Goal: Task Accomplishment & Management: Complete application form

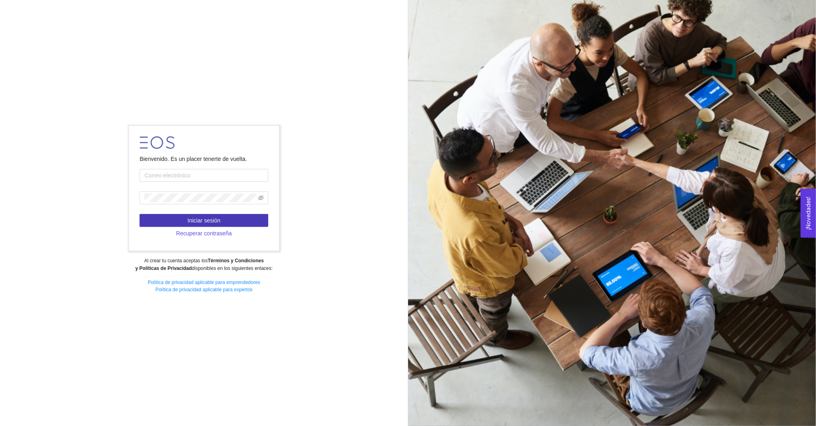
type input "[EMAIL_ADDRESS][DOMAIN_NAME]"
click at [205, 216] on span "Iniciar sesión" at bounding box center [203, 220] width 33 height 9
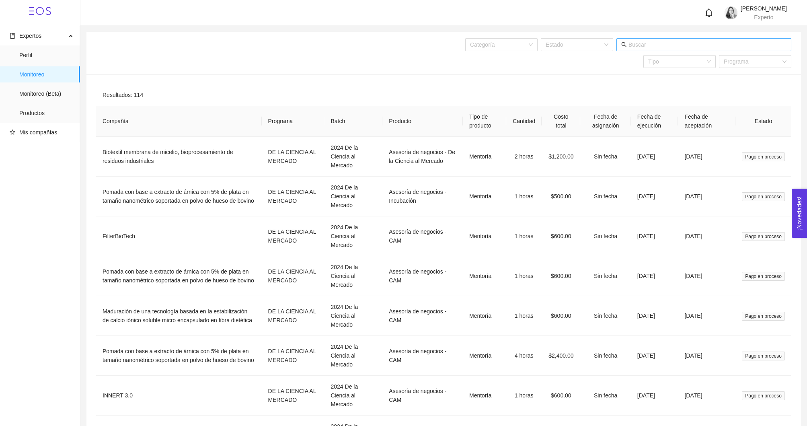
click at [641, 43] on input "text" at bounding box center [708, 44] width 158 height 9
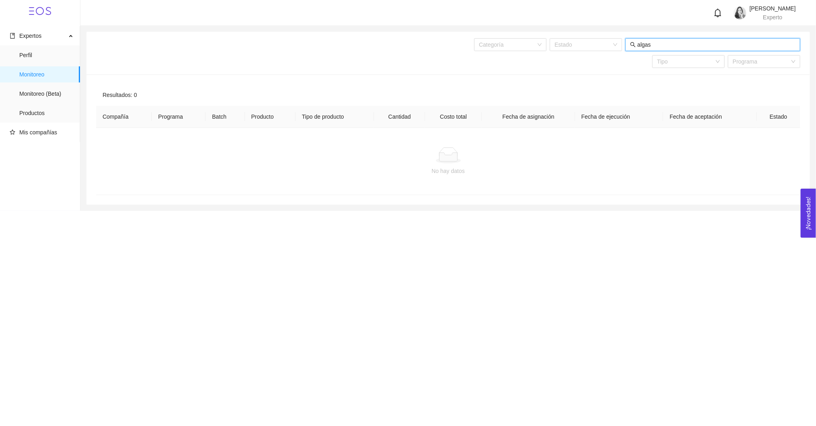
click at [714, 12] on icon "bell" at bounding box center [718, 12] width 9 height 9
click at [729, 90] on div "Resultados: 0" at bounding box center [448, 95] width 704 height 22
click at [653, 44] on input "algas" at bounding box center [717, 44] width 158 height 9
type input "alga"
click at [661, 45] on input "alga" at bounding box center [717, 44] width 158 height 9
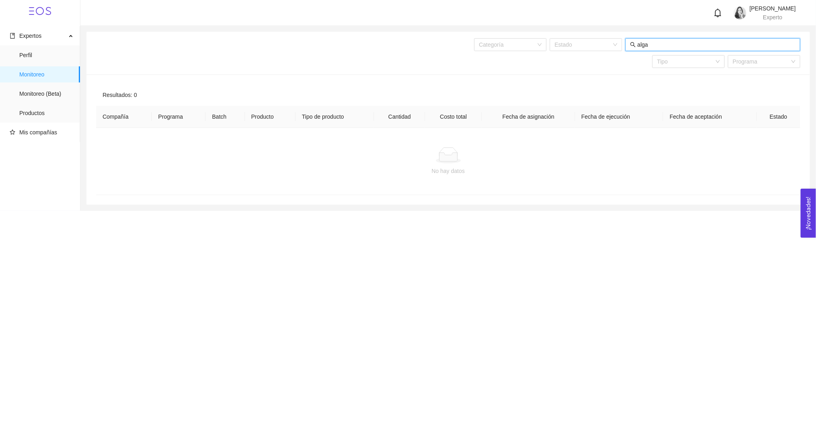
click at [661, 45] on input "alga" at bounding box center [717, 44] width 158 height 9
click at [615, 43] on div "Categoría Estado" at bounding box center [563, 44] width 474 height 13
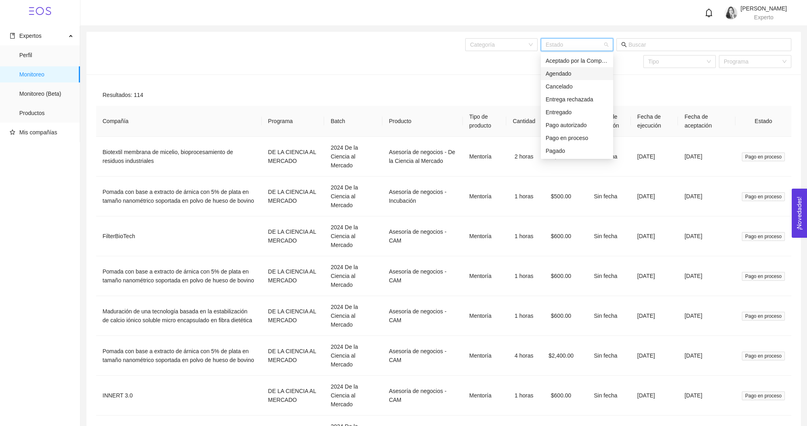
click at [577, 71] on div "Agendado" at bounding box center [577, 73] width 63 height 9
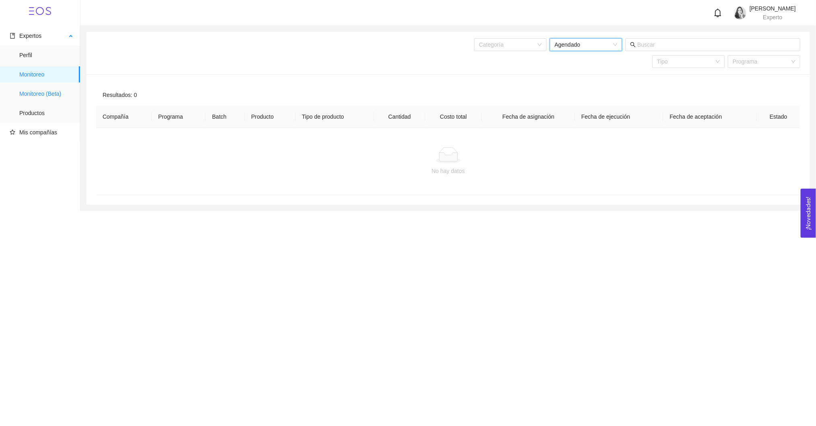
click at [36, 95] on span "Monitoreo (Beta)" at bounding box center [46, 94] width 54 height 16
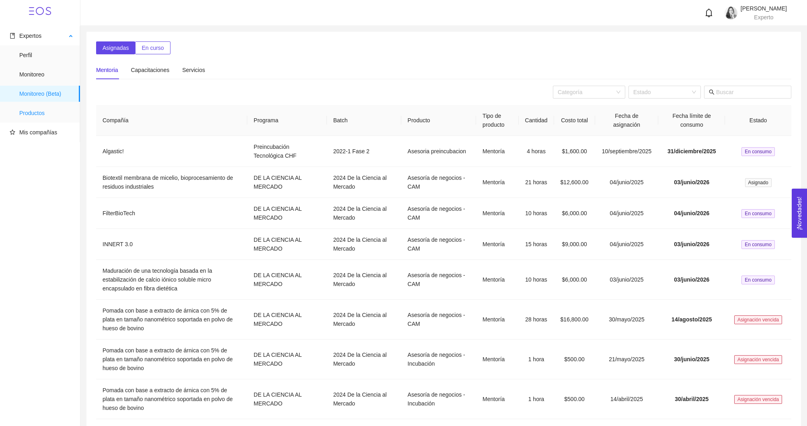
click at [33, 113] on span "Productos" at bounding box center [46, 113] width 54 height 16
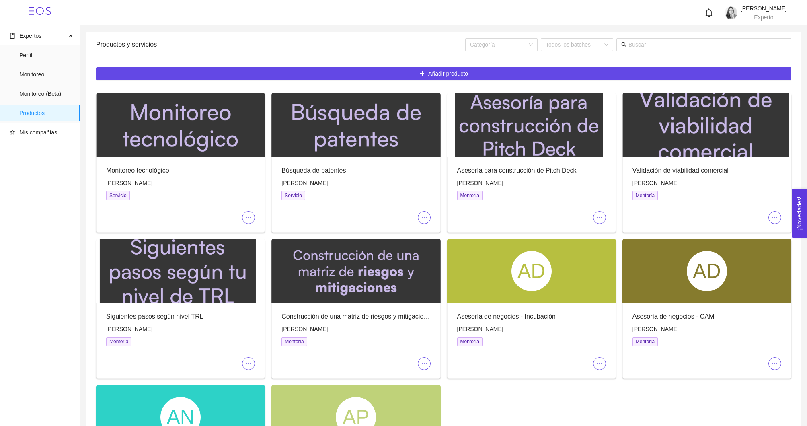
click at [423, 217] on icon "ellipsis" at bounding box center [424, 217] width 6 height 6
click at [429, 233] on span "Editar" at bounding box center [430, 233] width 15 height 9
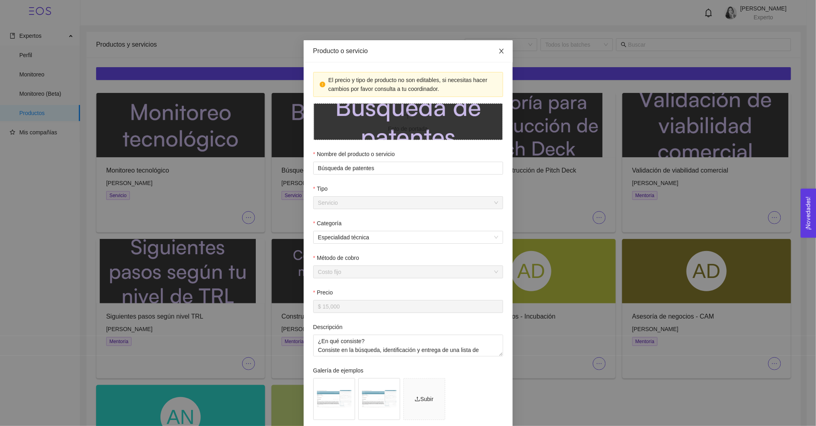
click at [498, 52] on icon "close" at bounding box center [501, 51] width 6 height 6
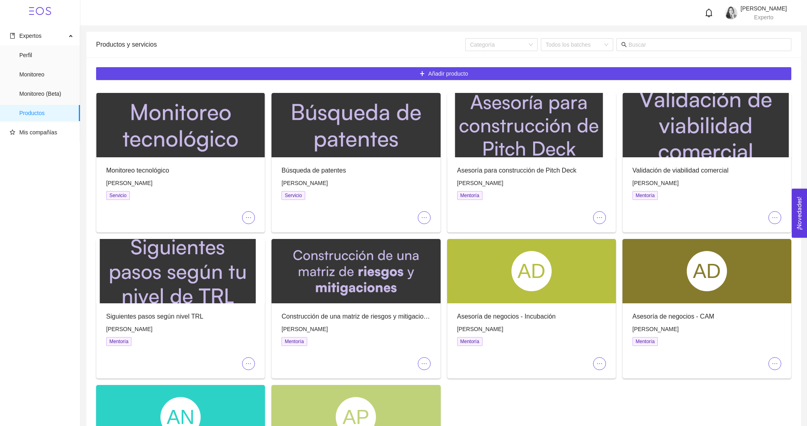
click at [424, 216] on icon "ellipsis" at bounding box center [424, 217] width 6 height 6
click at [50, 92] on span "Monitoreo (Beta)" at bounding box center [46, 94] width 54 height 16
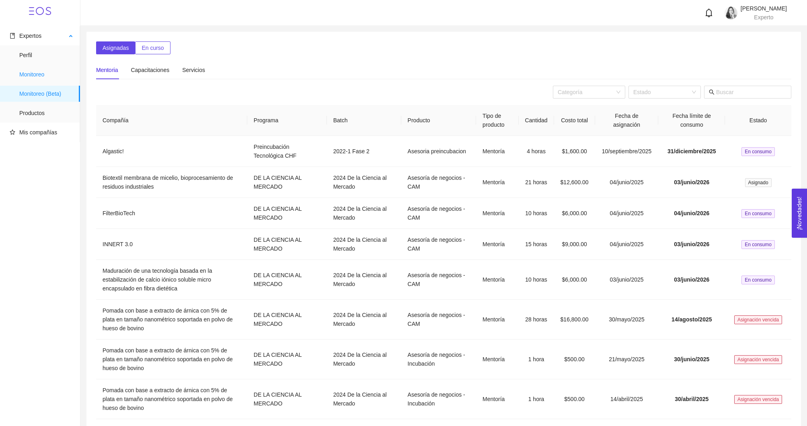
click at [47, 74] on span "Monitoreo" at bounding box center [46, 74] width 54 height 16
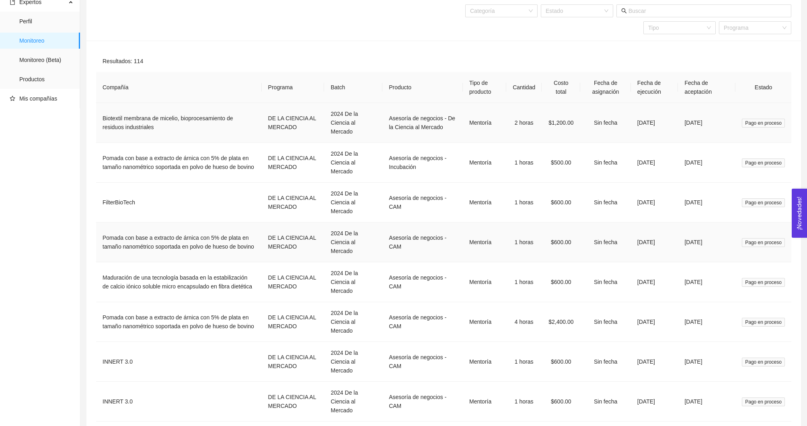
scroll to position [149, 0]
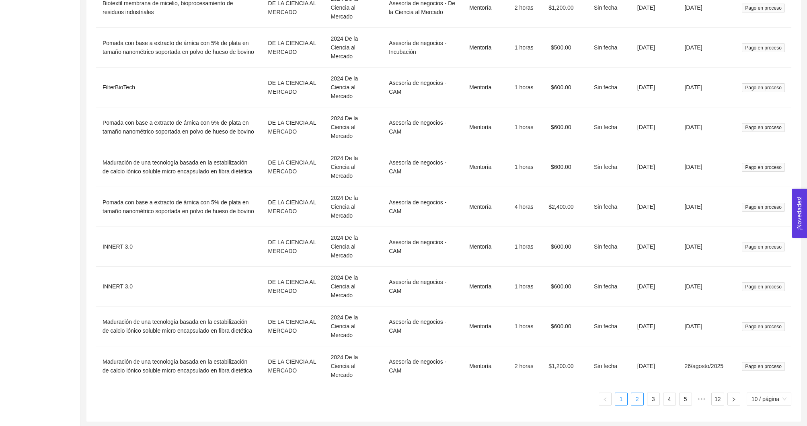
click at [639, 396] on link "2" at bounding box center [638, 399] width 12 height 12
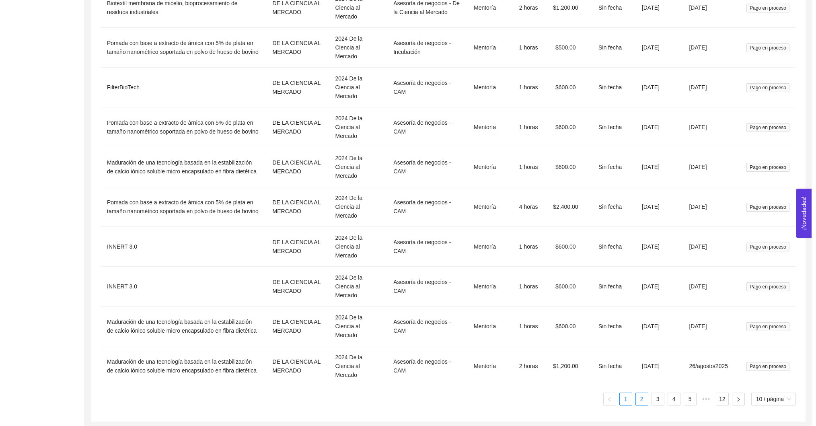
scroll to position [122, 0]
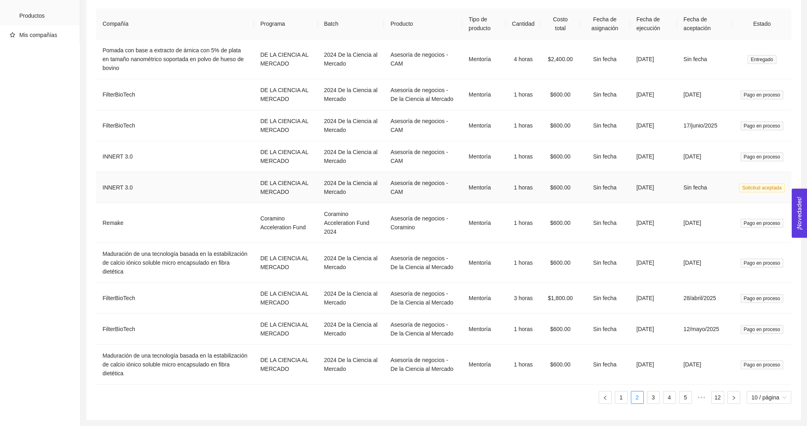
click at [622, 177] on tr "INNERT 3.0 DE LA CIENCIA AL MERCADO 2024 De la Ciencia al Mercado Asesoría de n…" at bounding box center [444, 187] width 696 height 31
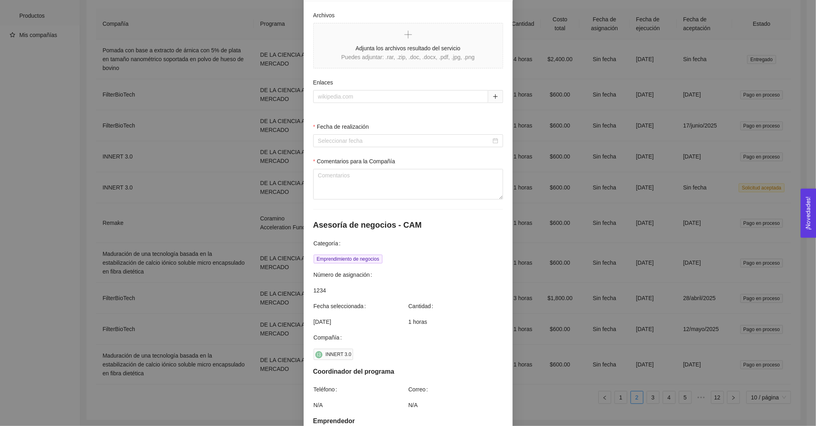
scroll to position [351, 0]
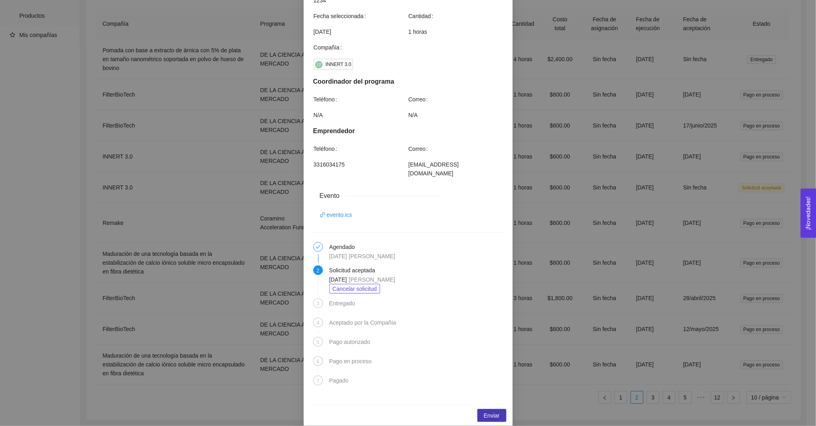
click at [489, 411] on span "Enviar" at bounding box center [492, 415] width 16 height 9
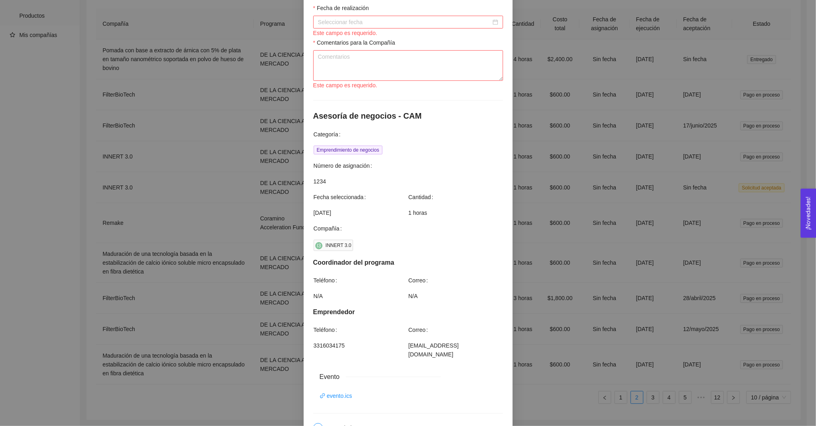
scroll to position [86, 0]
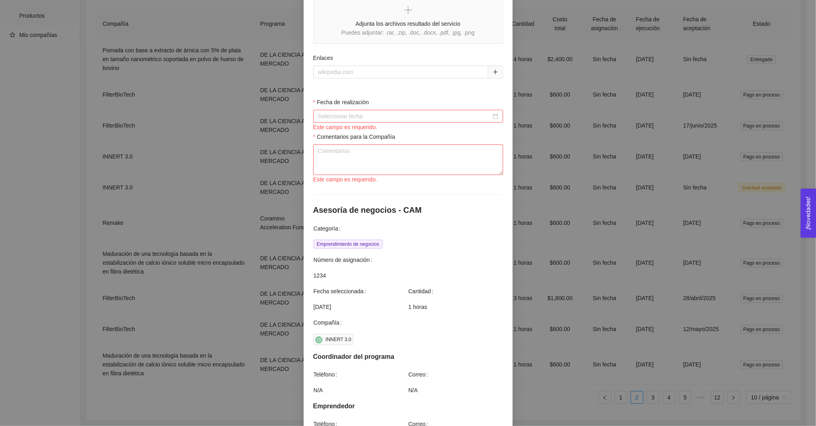
click at [454, 119] on input "Fecha de realización" at bounding box center [404, 116] width 173 height 9
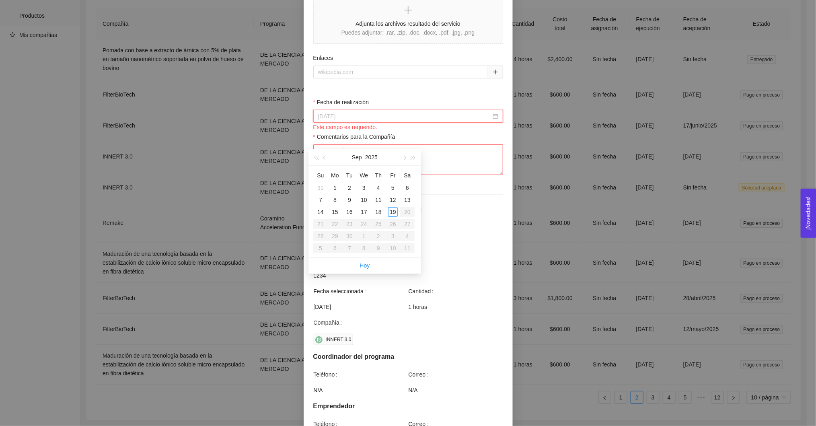
type input "[DATE]"
click at [325, 156] on span "button" at bounding box center [325, 158] width 4 height 4
click at [324, 156] on span "button" at bounding box center [325, 158] width 4 height 4
click at [401, 149] on button "button" at bounding box center [404, 157] width 9 height 16
type input "[DATE]"
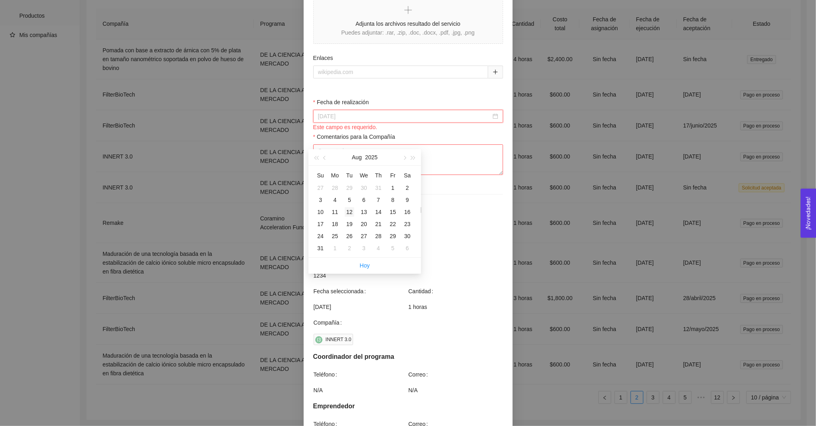
click at [352, 207] on div "12" at bounding box center [350, 212] width 10 height 10
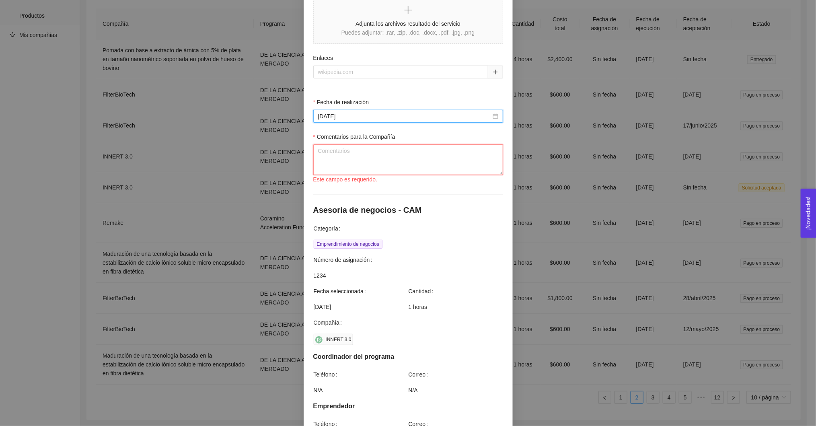
click at [398, 165] on textarea "Comentarios para la Compañía" at bounding box center [408, 159] width 190 height 31
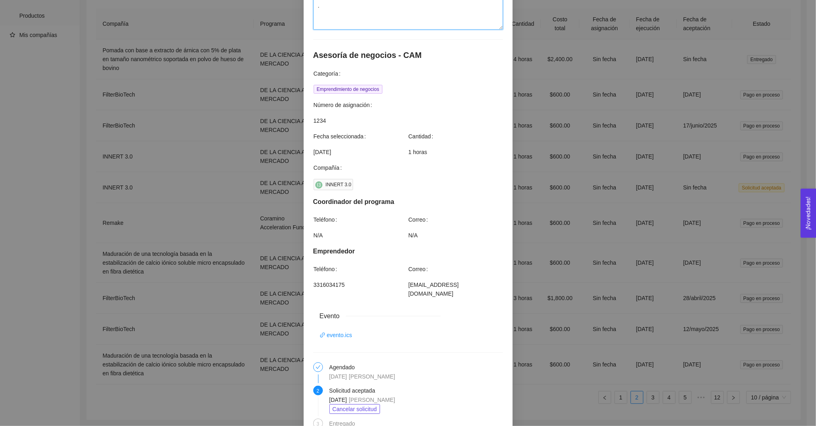
scroll to position [351, 0]
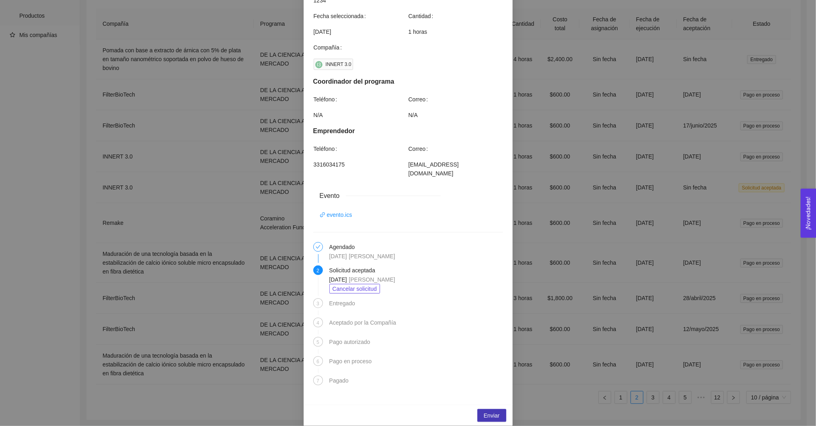
type textarea "."
click at [491, 411] on span "Enviar" at bounding box center [492, 415] width 16 height 9
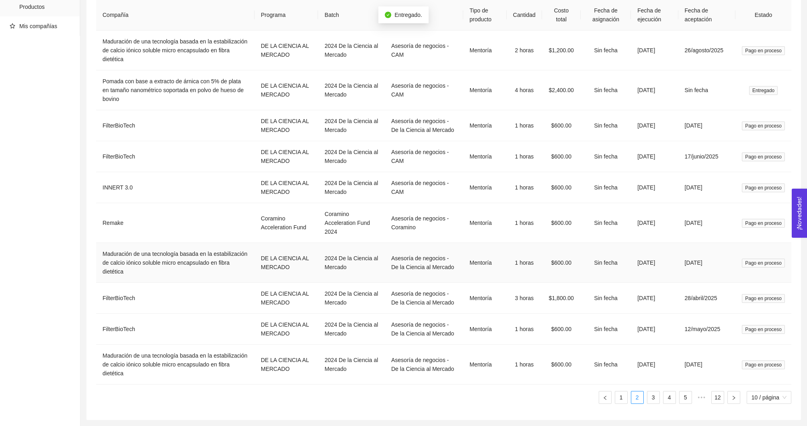
scroll to position [132, 0]
click at [655, 399] on link "3" at bounding box center [654, 397] width 12 height 12
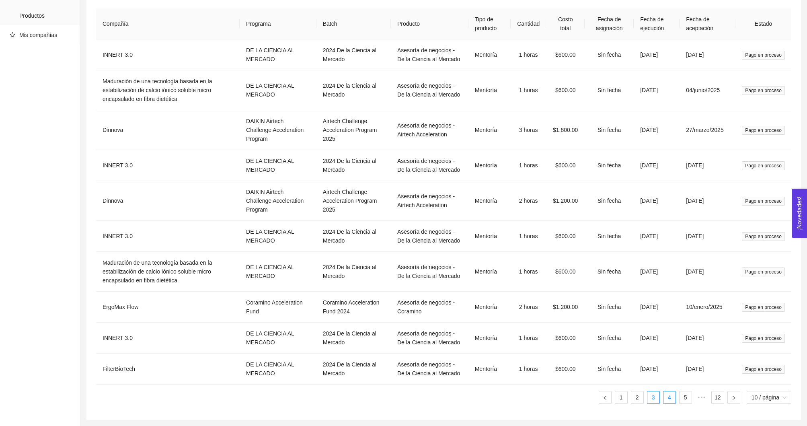
click at [669, 403] on link "4" at bounding box center [670, 397] width 12 height 12
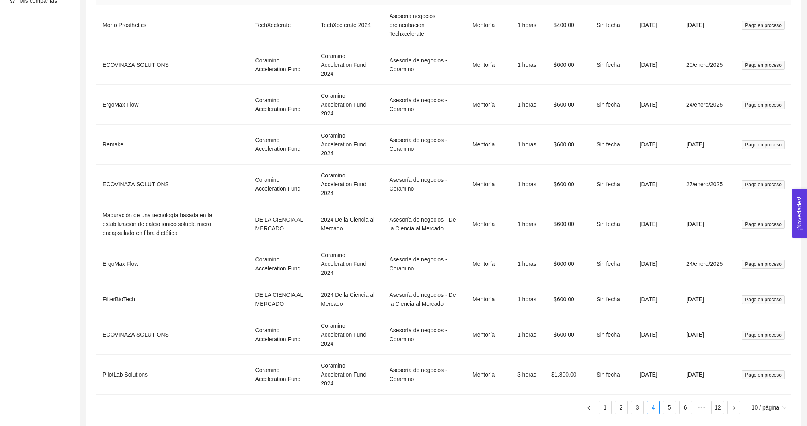
click at [680, 407] on link "6" at bounding box center [686, 407] width 12 height 12
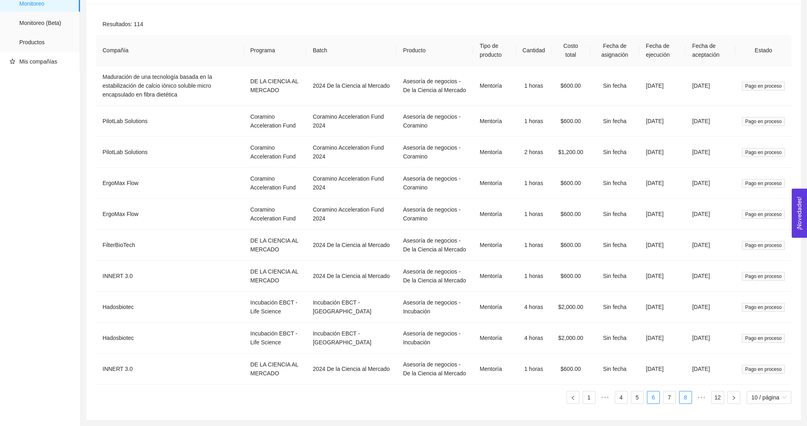
click at [667, 400] on link "7" at bounding box center [670, 397] width 12 height 12
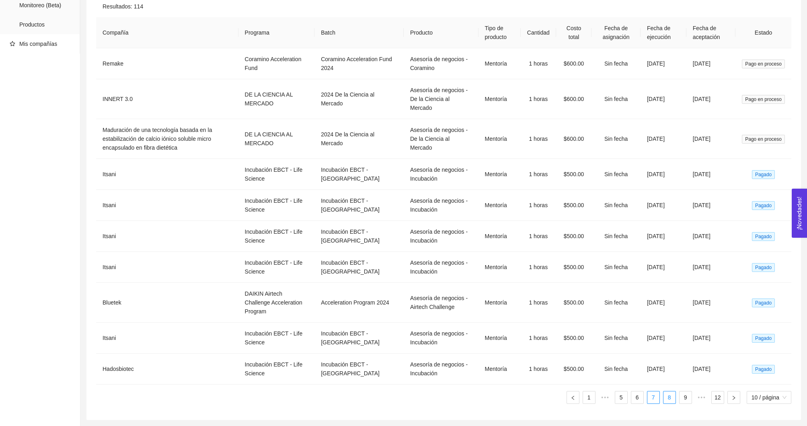
scroll to position [96, 0]
click at [669, 401] on link "8" at bounding box center [670, 397] width 12 height 12
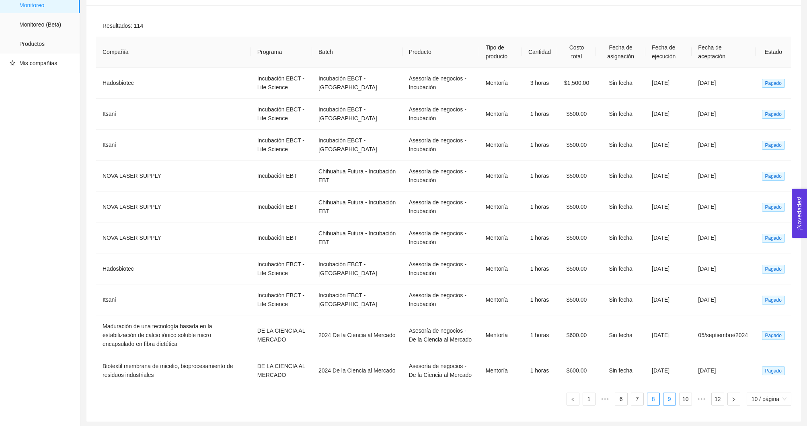
click at [671, 401] on link "9" at bounding box center [670, 399] width 12 height 12
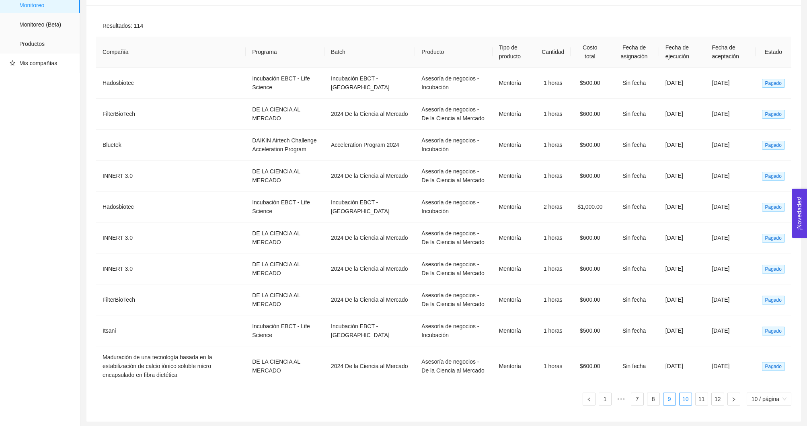
click at [682, 400] on link "10" at bounding box center [686, 399] width 12 height 12
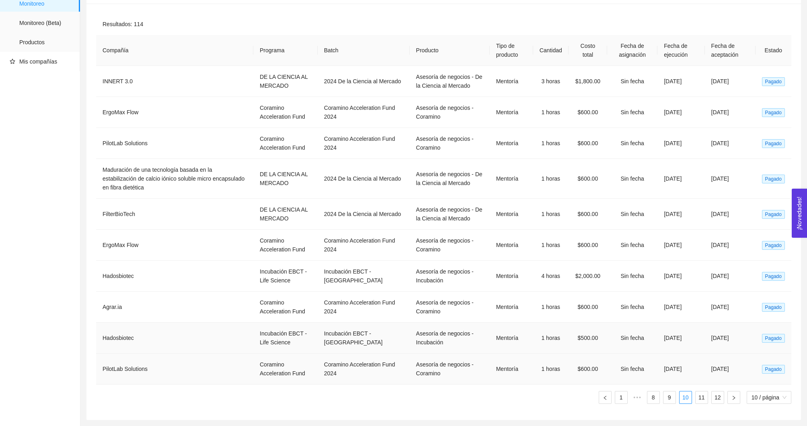
scroll to position [113, 0]
drag, startPoint x: 701, startPoint y: 400, endPoint x: 712, endPoint y: 401, distance: 10.5
click at [701, 400] on link "11" at bounding box center [702, 397] width 12 height 12
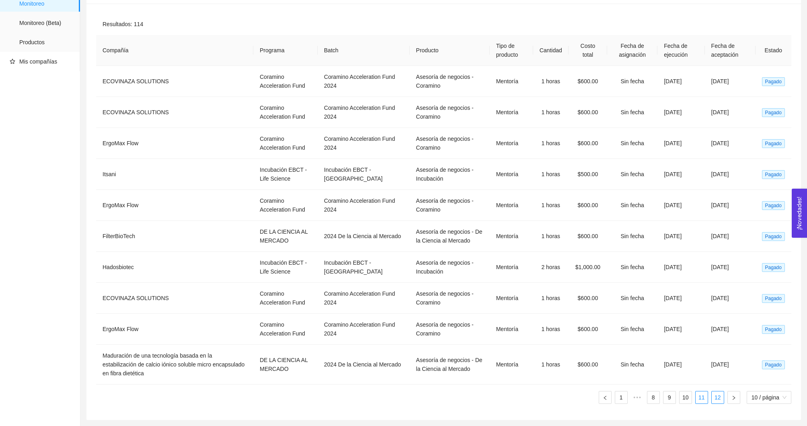
click at [717, 403] on link "12" at bounding box center [718, 397] width 12 height 12
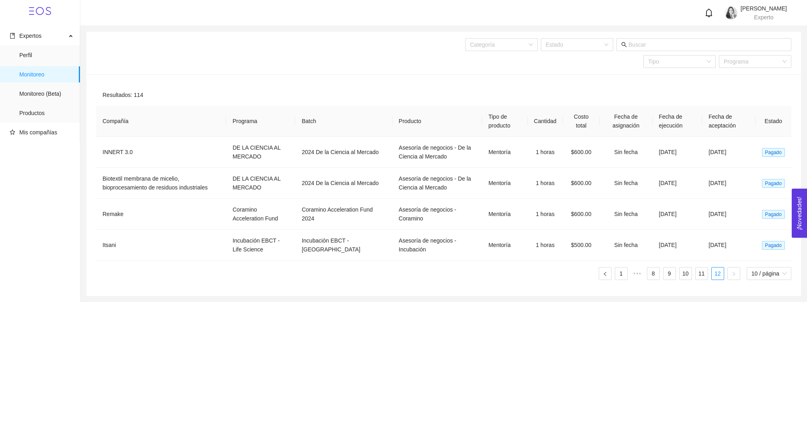
scroll to position [0, 0]
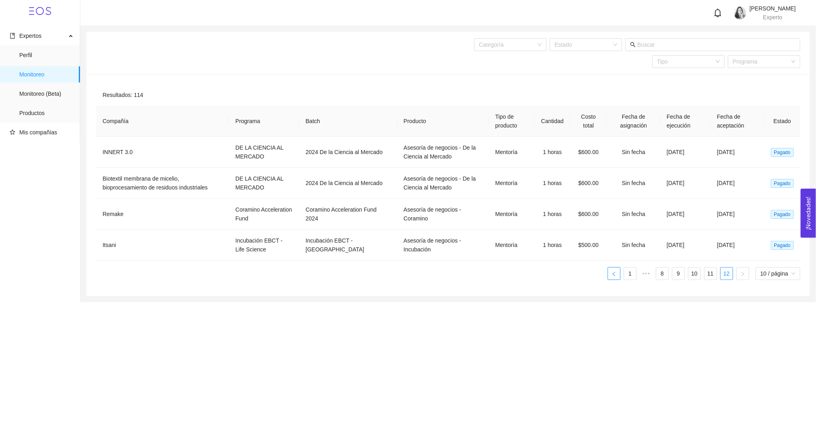
click at [615, 272] on button "button" at bounding box center [614, 273] width 13 height 13
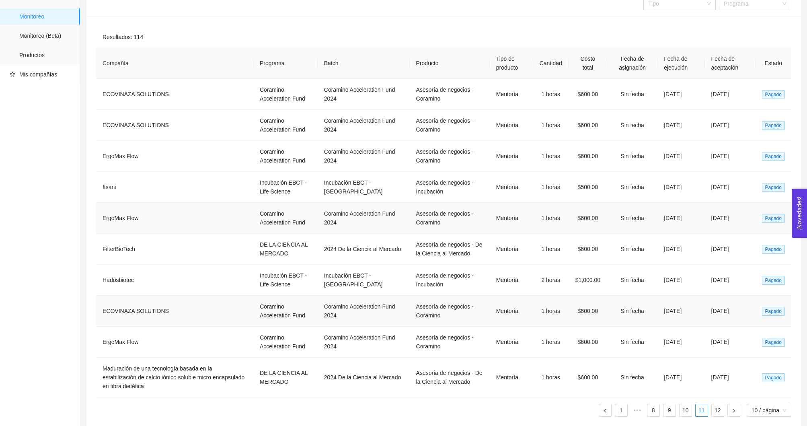
scroll to position [122, 0]
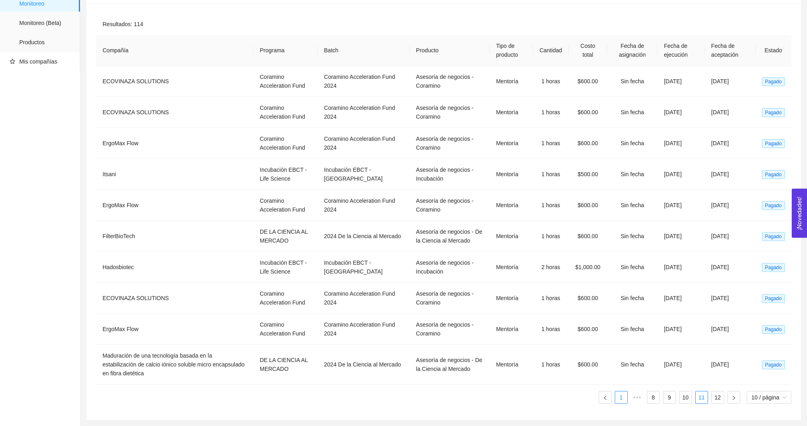
click at [622, 399] on link "1" at bounding box center [621, 397] width 12 height 12
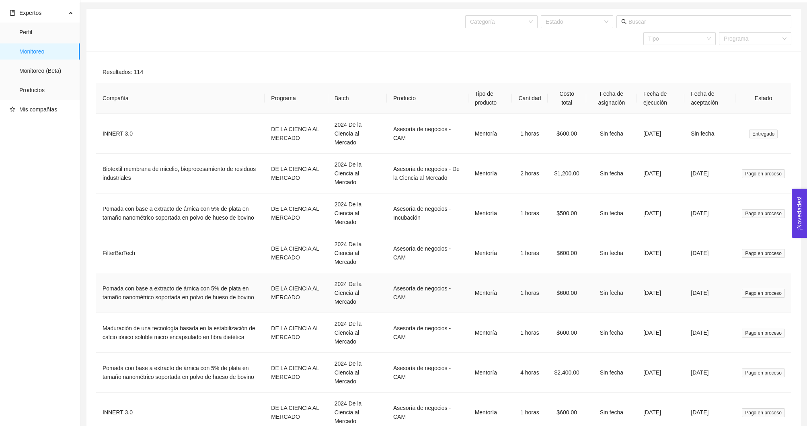
scroll to position [0, 0]
